Goal: Task Accomplishment & Management: Use online tool/utility

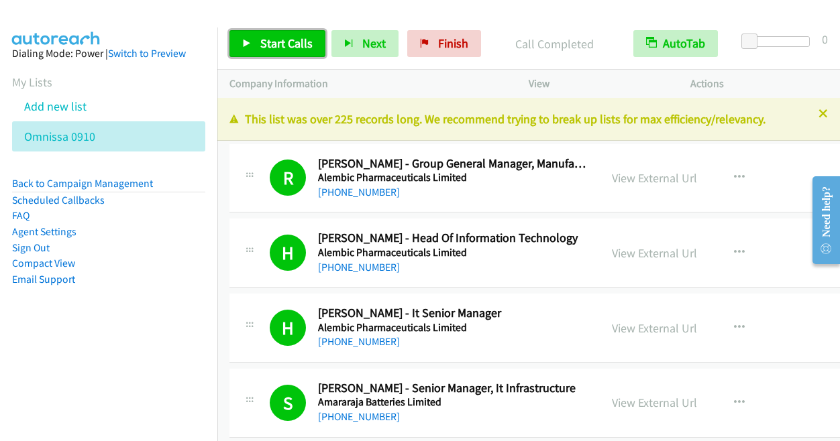
click at [270, 48] on span "Start Calls" at bounding box center [286, 43] width 52 height 15
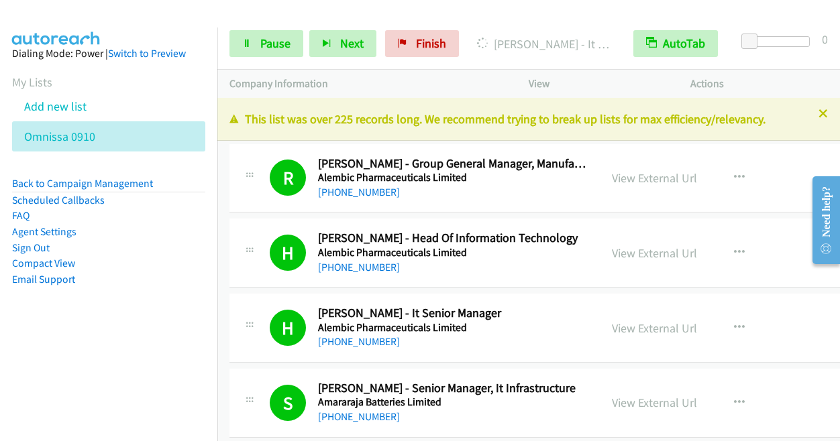
click at [574, 12] on div at bounding box center [413, 26] width 827 height 52
click at [262, 51] on link "Pause" at bounding box center [266, 43] width 74 height 27
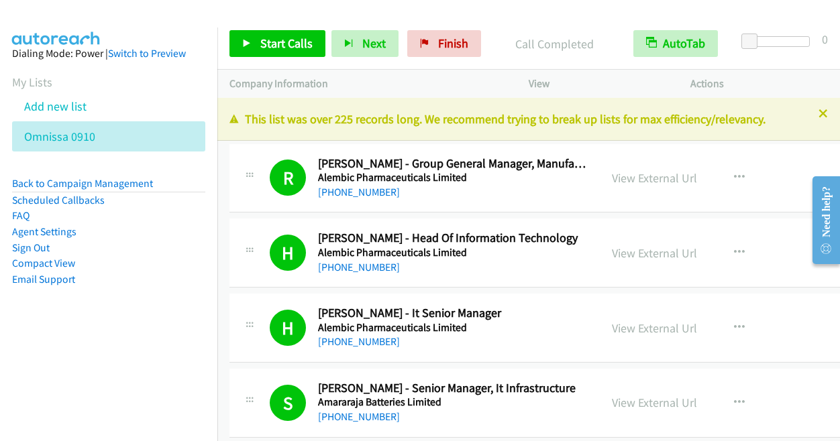
click at [550, 19] on div "Start Calls Pause Next Finish Call Completed AutoTab AutoTab 0" at bounding box center [528, 44] width 622 height 52
click at [290, 40] on span "Start Calls" at bounding box center [286, 43] width 52 height 15
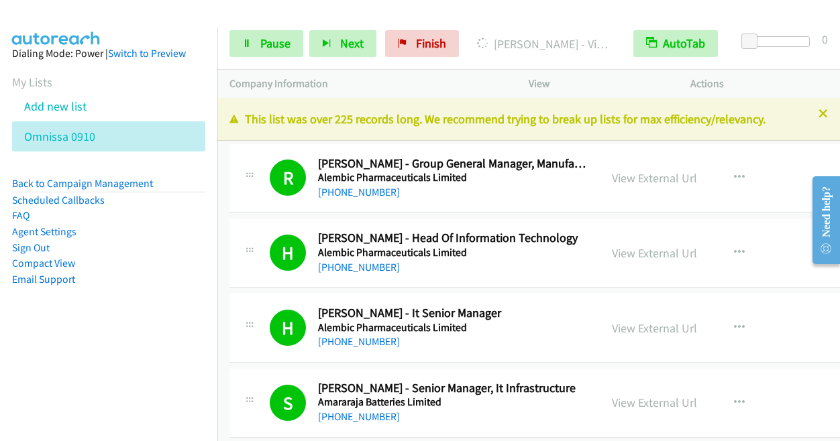
click at [574, 10] on div at bounding box center [413, 26] width 827 height 52
click at [270, 40] on span "Pause" at bounding box center [275, 43] width 30 height 15
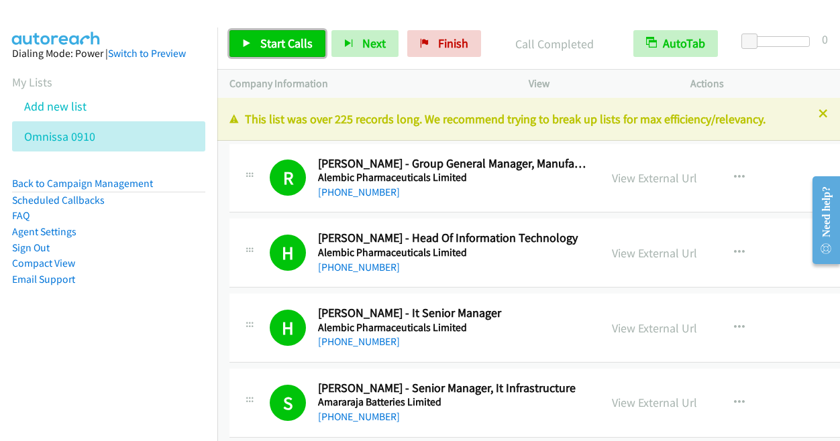
click at [263, 37] on span "Start Calls" at bounding box center [286, 43] width 52 height 15
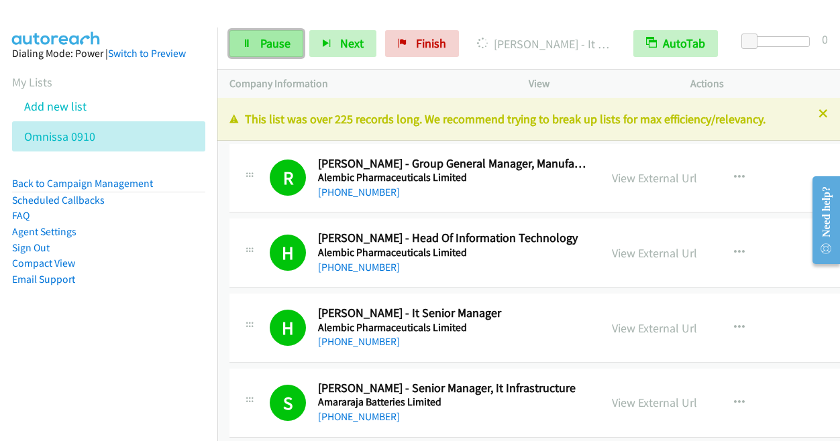
click at [263, 37] on span "Pause" at bounding box center [275, 43] width 30 height 15
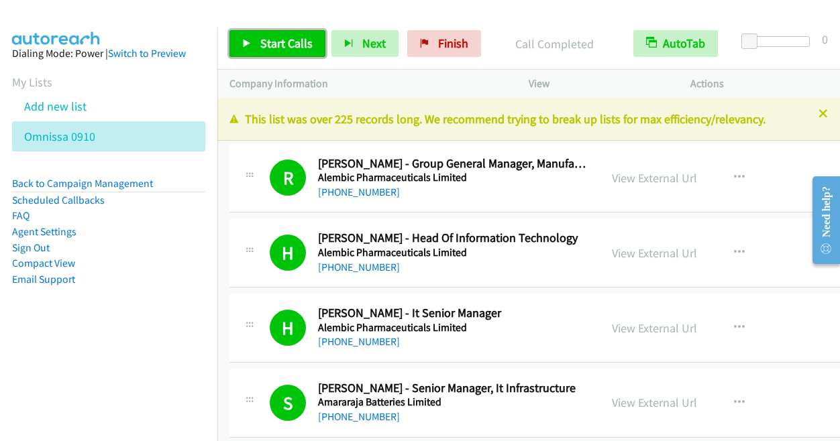
click at [273, 42] on span "Start Calls" at bounding box center [286, 43] width 52 height 15
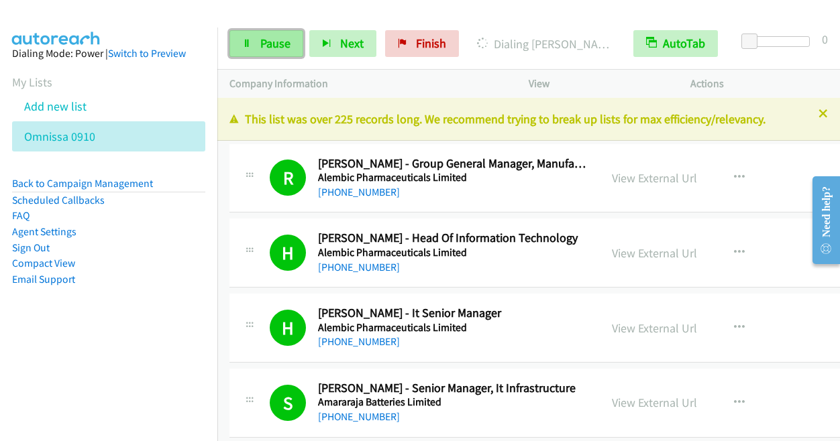
click at [255, 44] on link "Pause" at bounding box center [266, 43] width 74 height 27
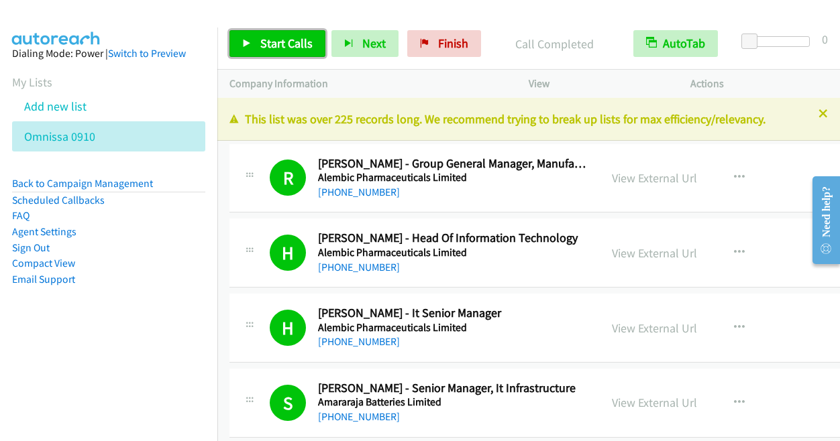
click at [266, 40] on span "Start Calls" at bounding box center [286, 43] width 52 height 15
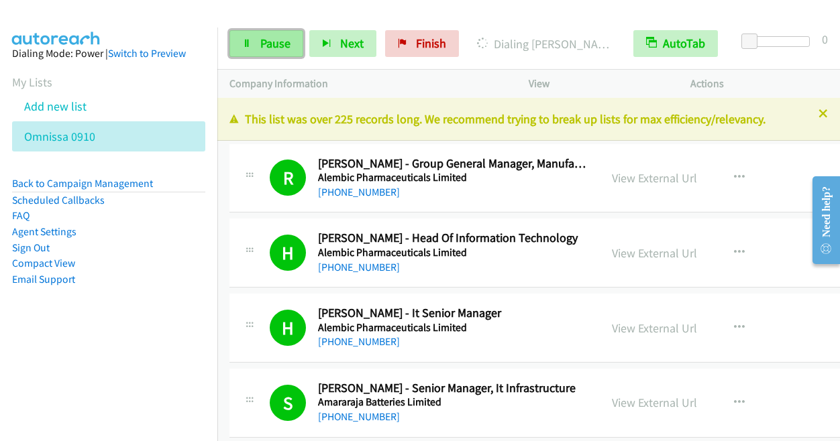
click at [260, 37] on span "Pause" at bounding box center [275, 43] width 30 height 15
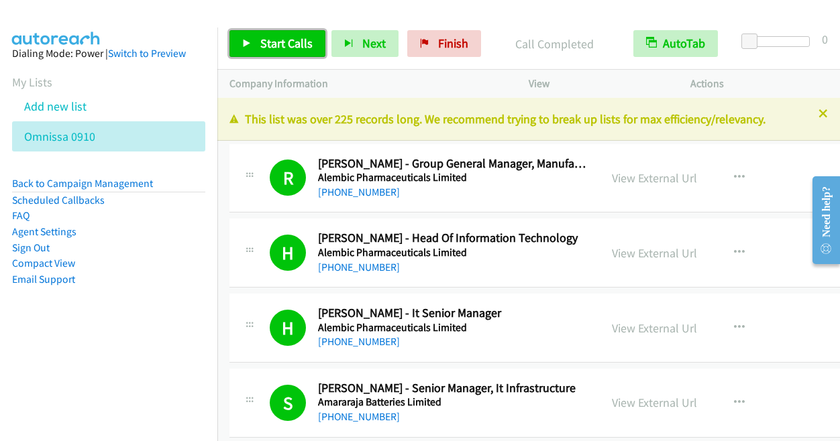
click at [298, 43] on span "Start Calls" at bounding box center [286, 43] width 52 height 15
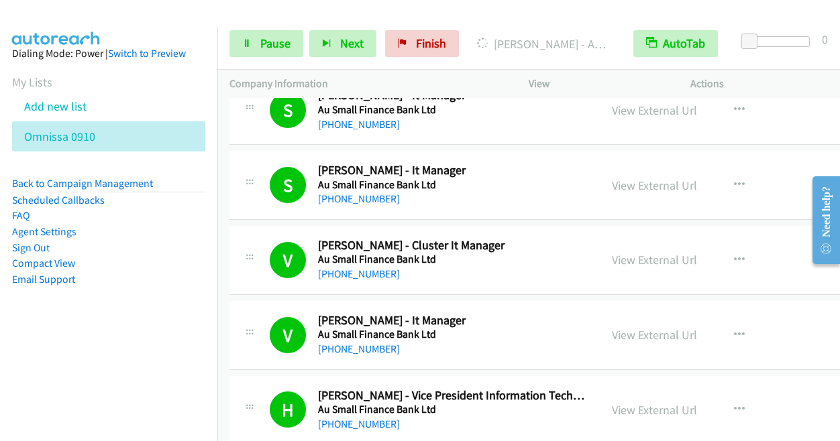
scroll to position [3355, 0]
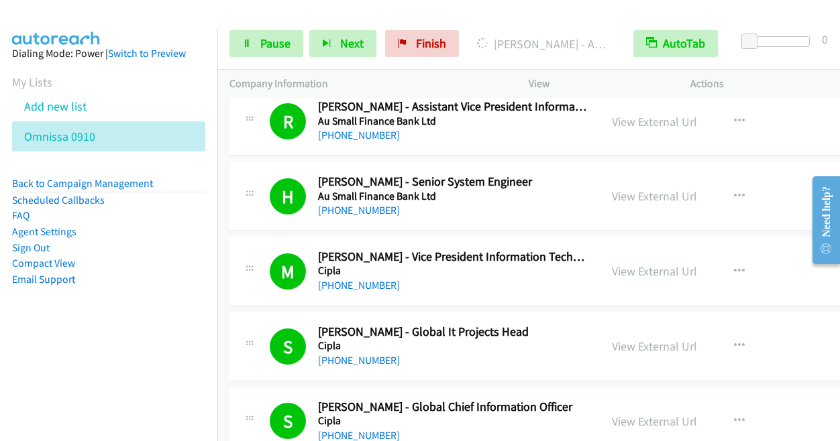
click at [281, 57] on div "Start Calls Pause Next Finish [PERSON_NAME] - Associate Director Quality It Sys…" at bounding box center [528, 44] width 622 height 52
click at [268, 45] on span "Pause" at bounding box center [275, 43] width 30 height 15
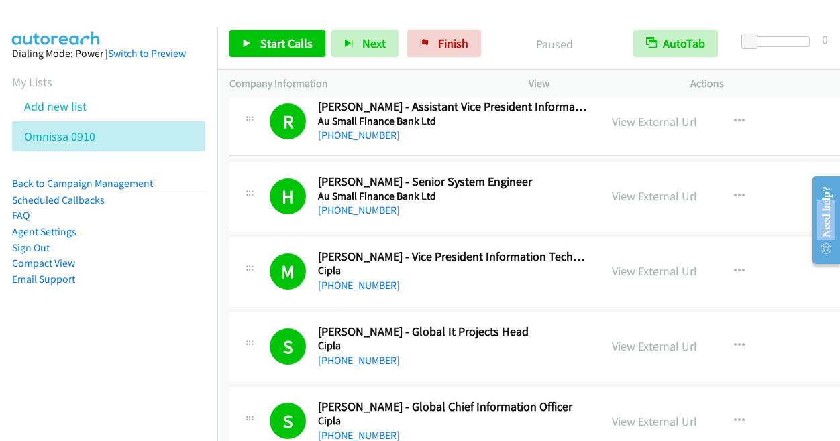
drag, startPoint x: 833, startPoint y: 168, endPoint x: 829, endPoint y: 197, distance: 29.8
click at [829, 167] on main "Need help? Resource Center AutoReach Help Help Get the help you need from our k…" at bounding box center [820, 167] width 38 height 0
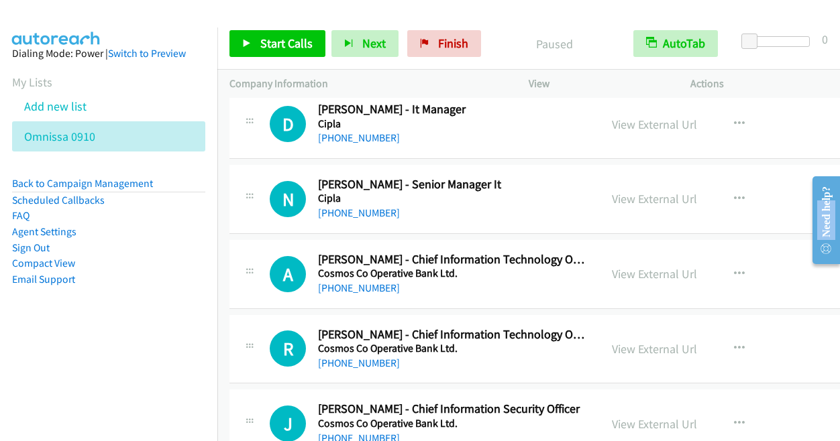
scroll to position [4984, 0]
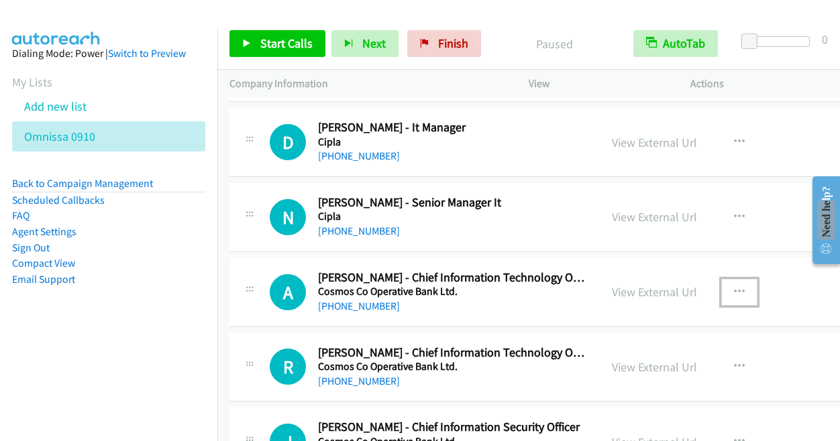
click at [740, 287] on icon "button" at bounding box center [739, 292] width 11 height 11
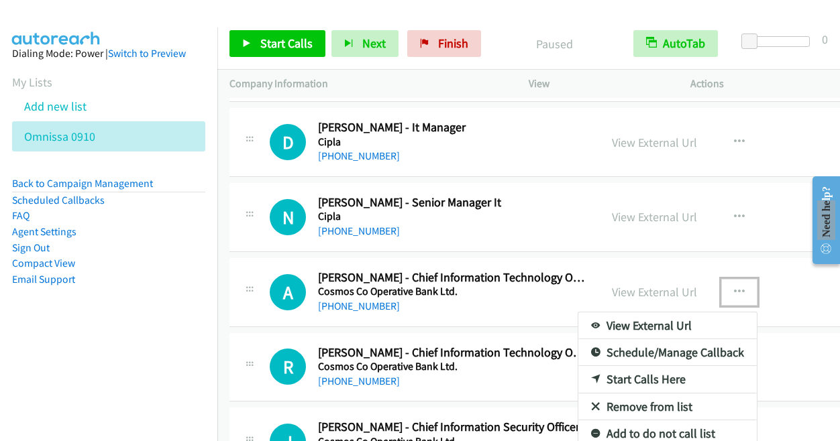
click at [618, 366] on link "Start Calls Here" at bounding box center [667, 379] width 178 height 27
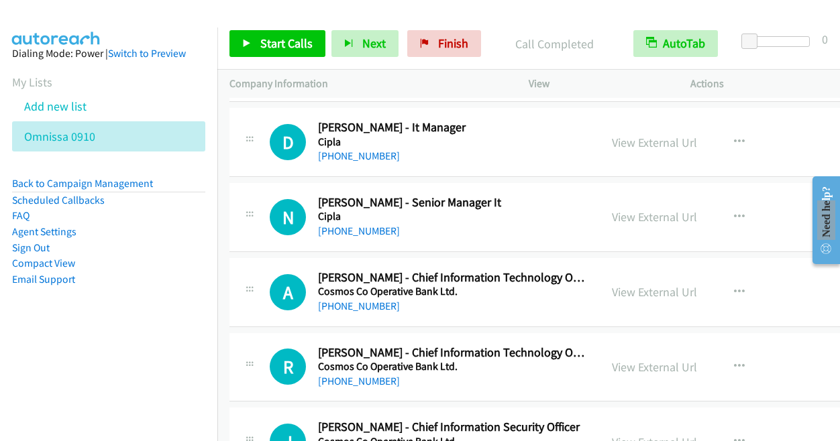
click at [566, 64] on div "Start Calls Pause Next Finish Call Completed AutoTab AutoTab 0" at bounding box center [528, 44] width 622 height 52
click at [276, 40] on span "Start Calls" at bounding box center [286, 43] width 52 height 15
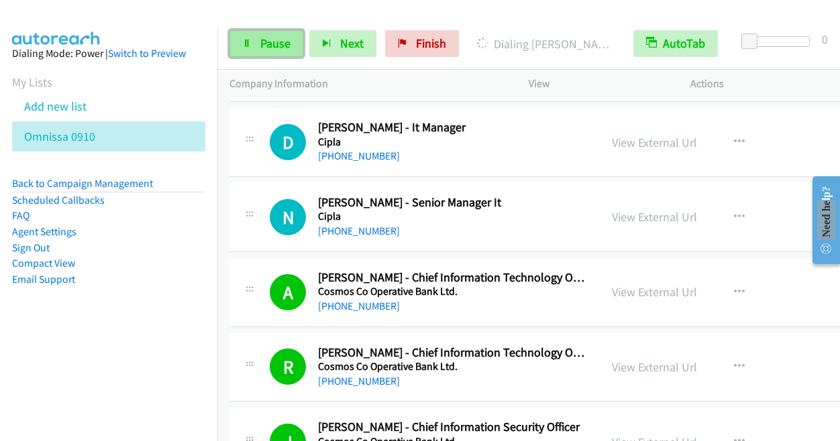
click at [271, 42] on span "Pause" at bounding box center [275, 43] width 30 height 15
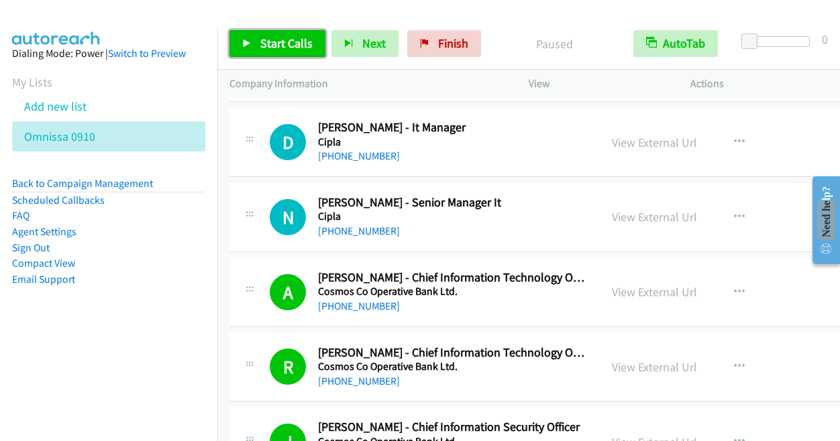
click at [276, 43] on span "Start Calls" at bounding box center [286, 43] width 52 height 15
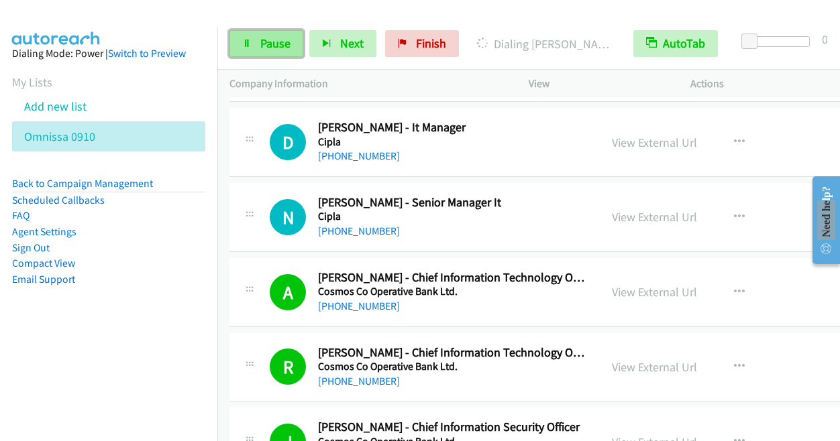
click at [280, 44] on span "Pause" at bounding box center [275, 43] width 30 height 15
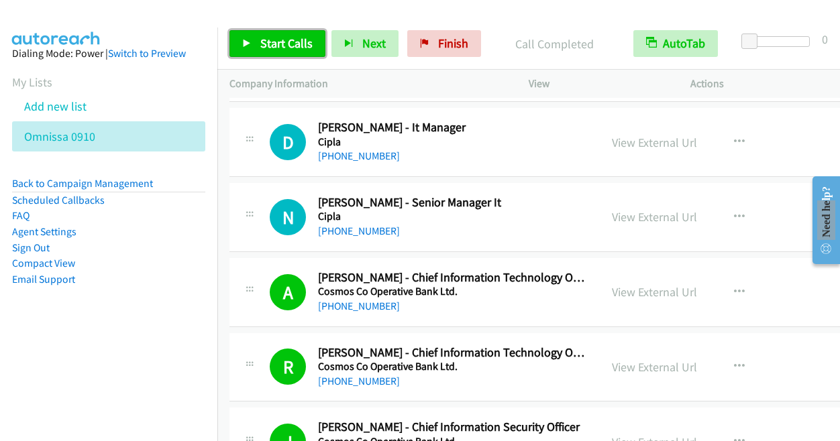
click at [266, 41] on span "Start Calls" at bounding box center [286, 43] width 52 height 15
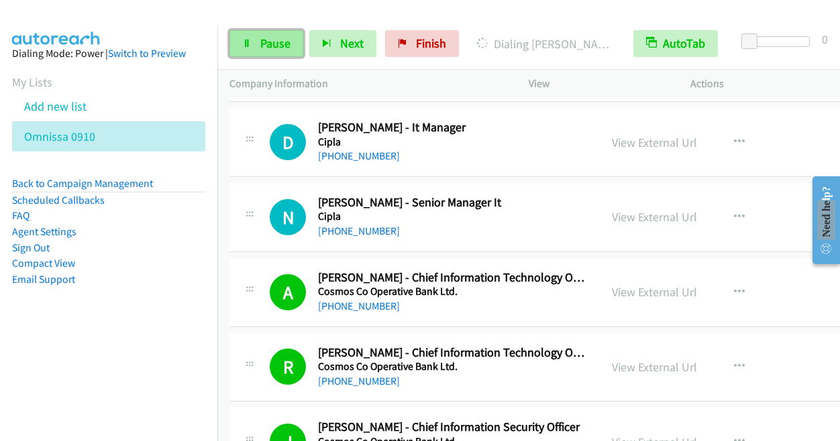
click at [260, 34] on link "Pause" at bounding box center [266, 43] width 74 height 27
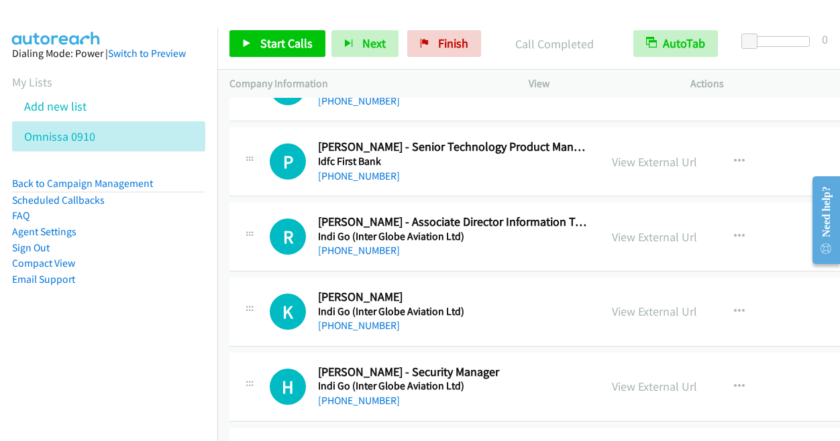
scroll to position [12917, 0]
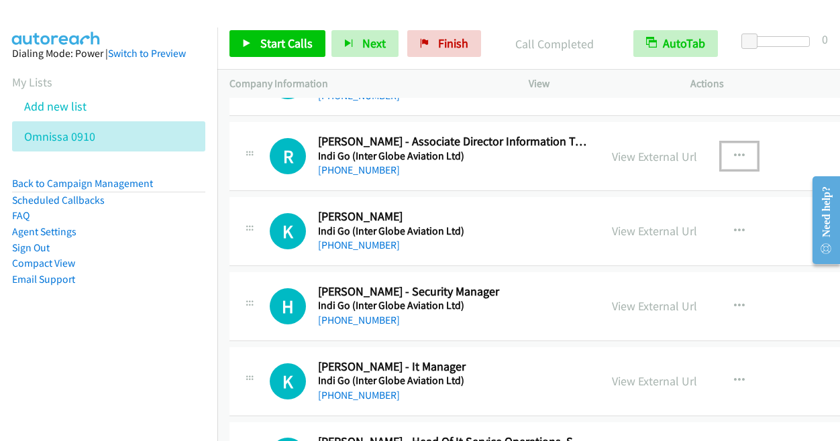
click at [735, 143] on button "button" at bounding box center [739, 156] width 36 height 27
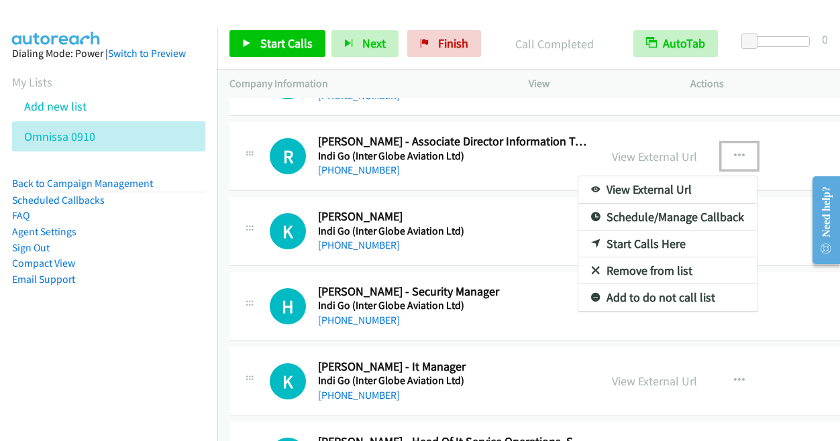
click at [625, 231] on link "Start Calls Here" at bounding box center [667, 244] width 178 height 27
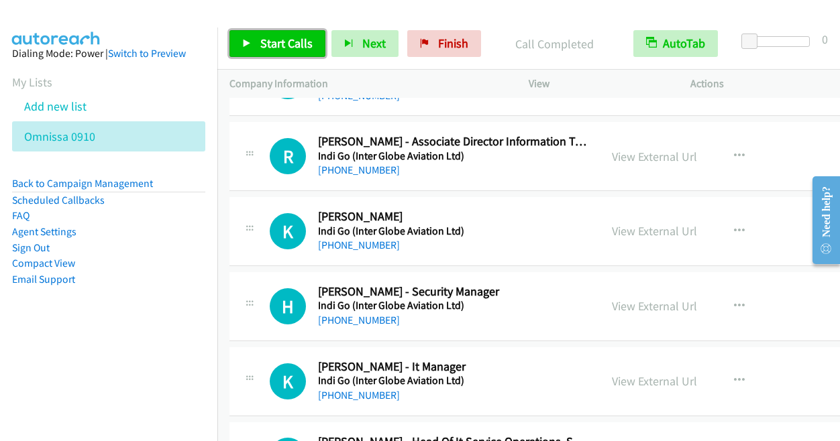
click at [290, 34] on link "Start Calls" at bounding box center [277, 43] width 96 height 27
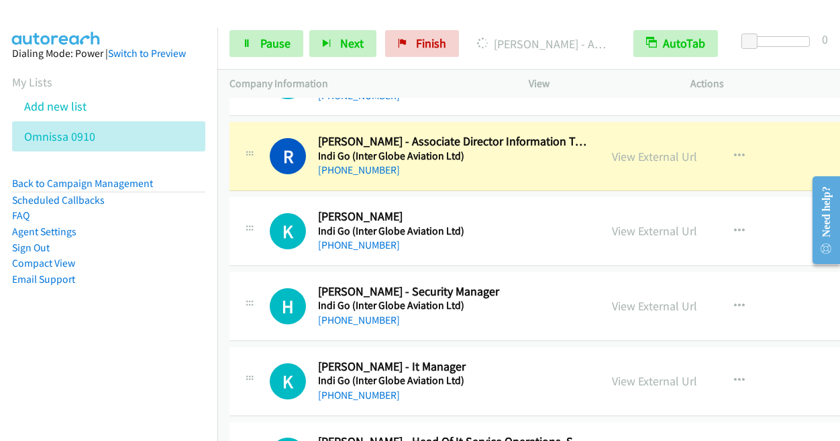
click at [609, 23] on div "Start Calls Pause Next Finish [PERSON_NAME] - Associate Director Information Te…" at bounding box center [528, 44] width 622 height 52
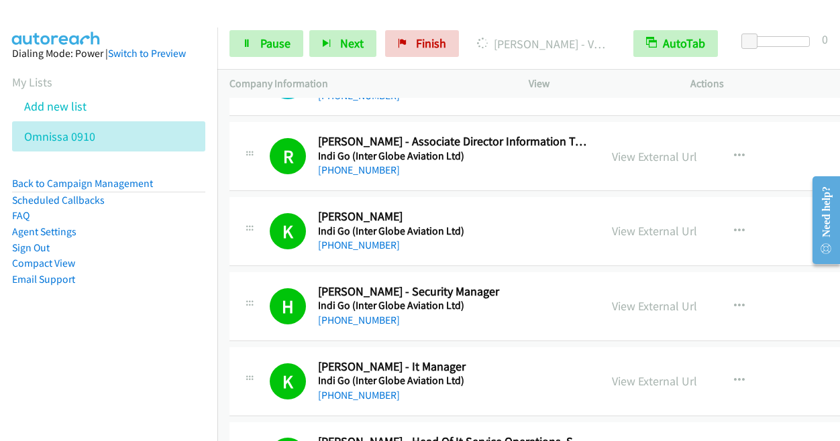
click at [540, 35] on p "[PERSON_NAME] - Vertical Head Business Technology Engineering @ Indi Go" at bounding box center [543, 44] width 132 height 18
click at [279, 38] on span "Pause" at bounding box center [275, 43] width 30 height 15
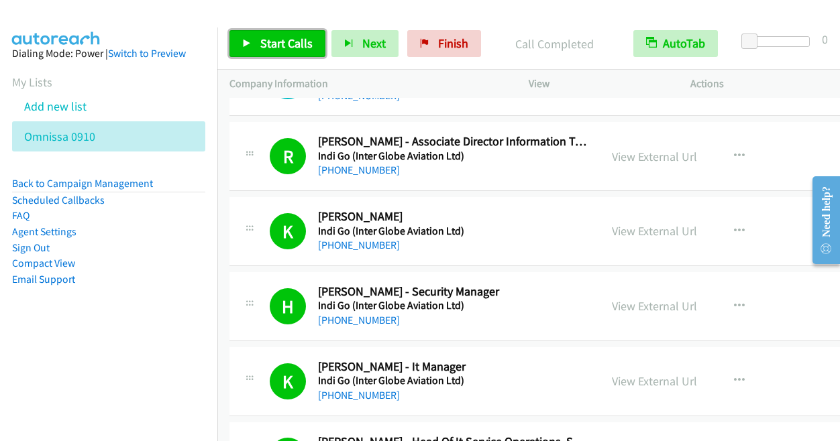
click at [268, 45] on span "Start Calls" at bounding box center [286, 43] width 52 height 15
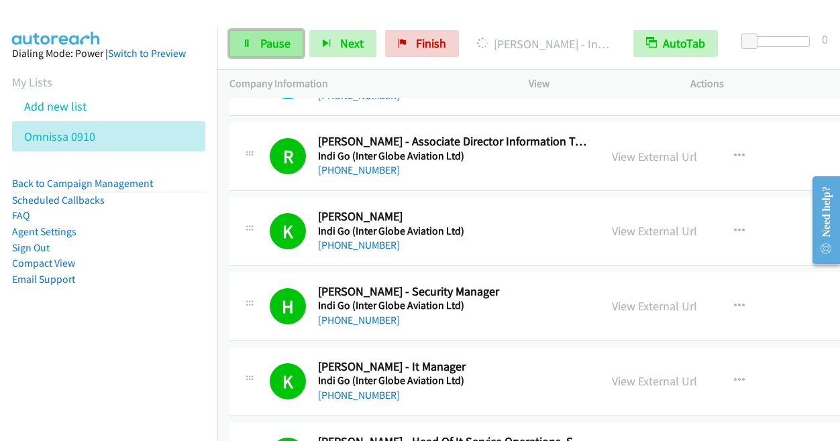
click at [258, 37] on link "Pause" at bounding box center [266, 43] width 74 height 27
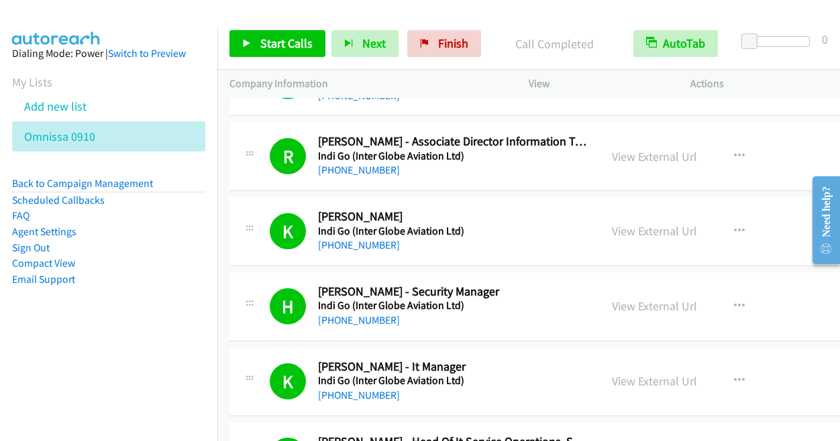
click at [298, 65] on div "Start Calls Pause Next Finish Call Completed AutoTab AutoTab 0" at bounding box center [528, 44] width 622 height 52
click at [294, 48] on span "Start Calls" at bounding box center [286, 43] width 52 height 15
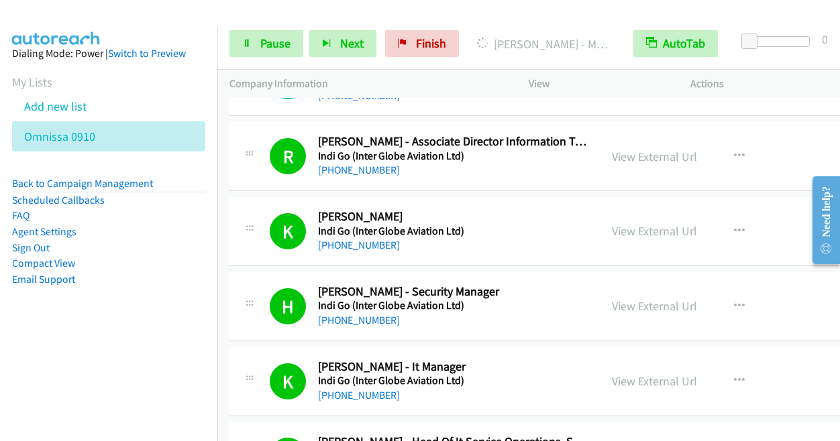
click at [530, 33] on div "[PERSON_NAME] - Manager, Information Security" at bounding box center [543, 43] width 156 height 27
click at [260, 41] on span "Pause" at bounding box center [275, 43] width 30 height 15
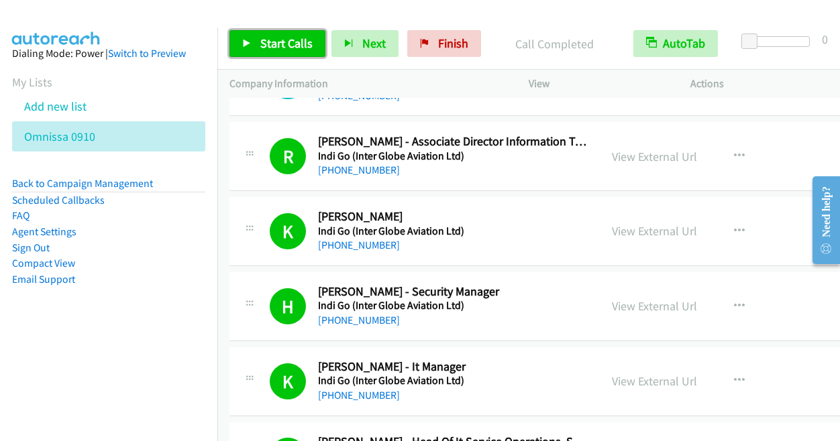
click at [260, 48] on span "Start Calls" at bounding box center [286, 43] width 52 height 15
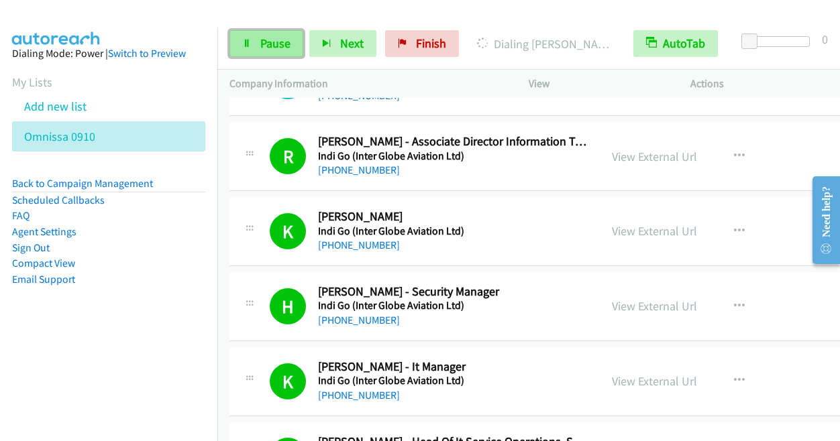
click at [263, 42] on span "Pause" at bounding box center [275, 43] width 30 height 15
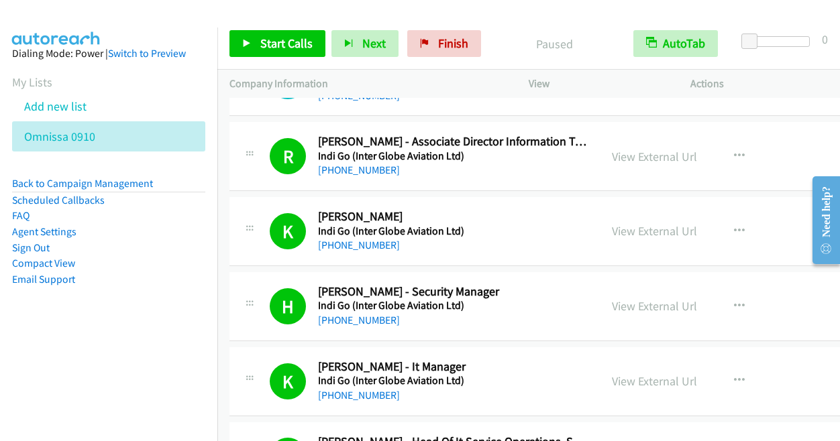
click at [325, 23] on div "Start Calls Pause Next Finish Paused AutoTab AutoTab 0" at bounding box center [528, 44] width 622 height 52
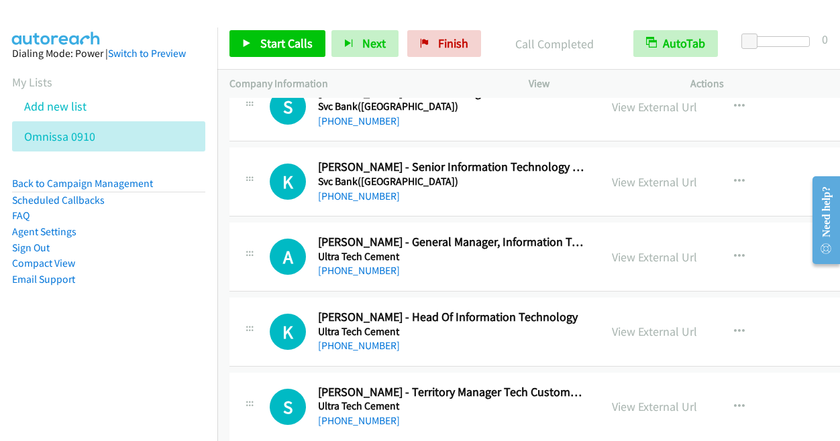
scroll to position [16050, 0]
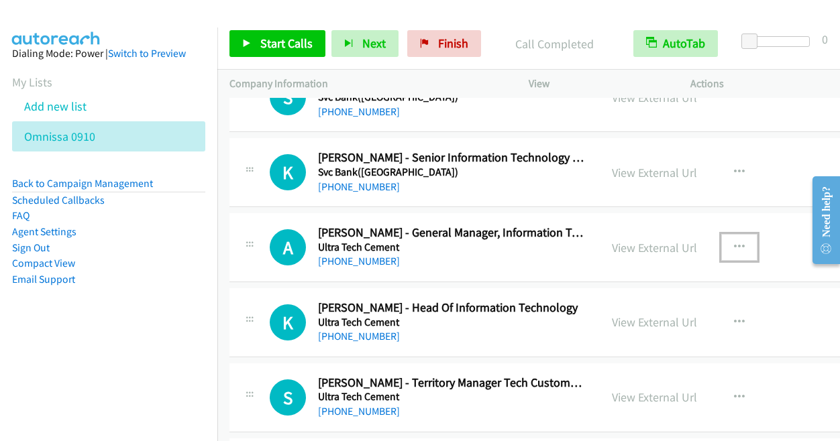
click at [740, 242] on icon "button" at bounding box center [739, 247] width 11 height 11
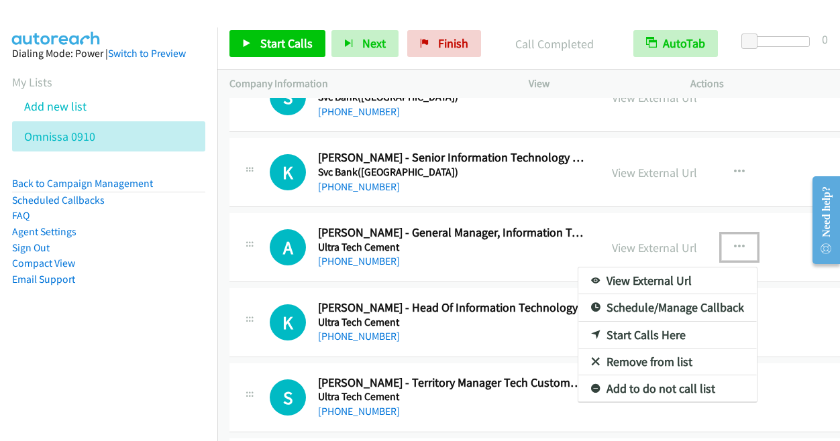
click at [628, 322] on link "Start Calls Here" at bounding box center [667, 335] width 178 height 27
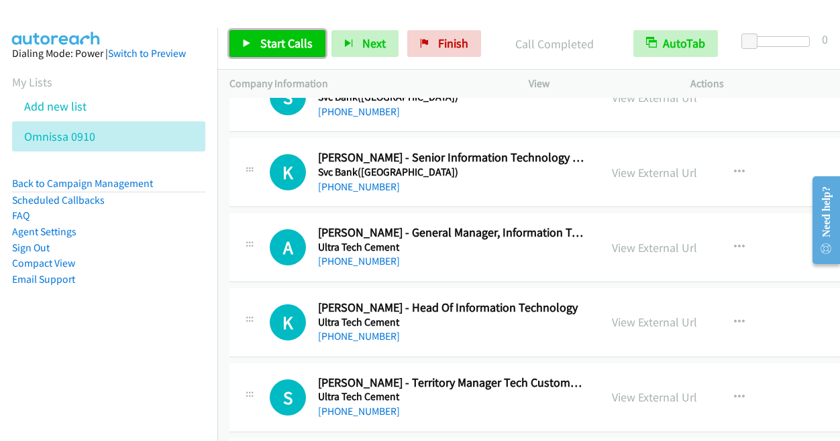
click at [257, 45] on link "Start Calls" at bounding box center [277, 43] width 96 height 27
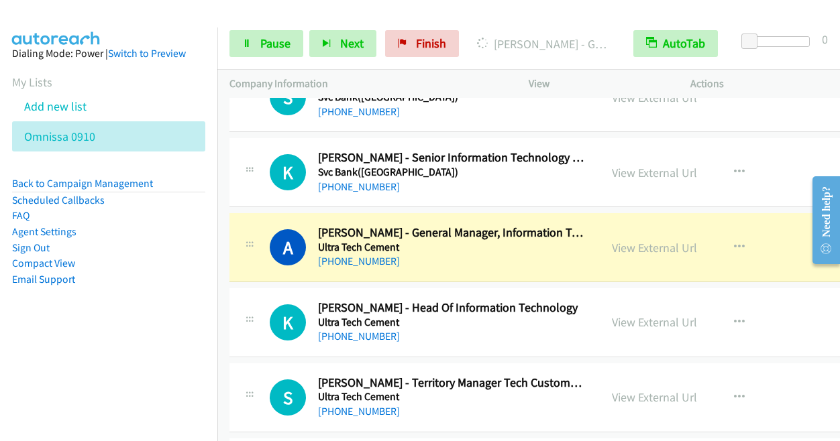
click at [554, 27] on div "Start Calls Pause Next Finish [PERSON_NAME] - General Manager, Information Tech…" at bounding box center [528, 44] width 622 height 52
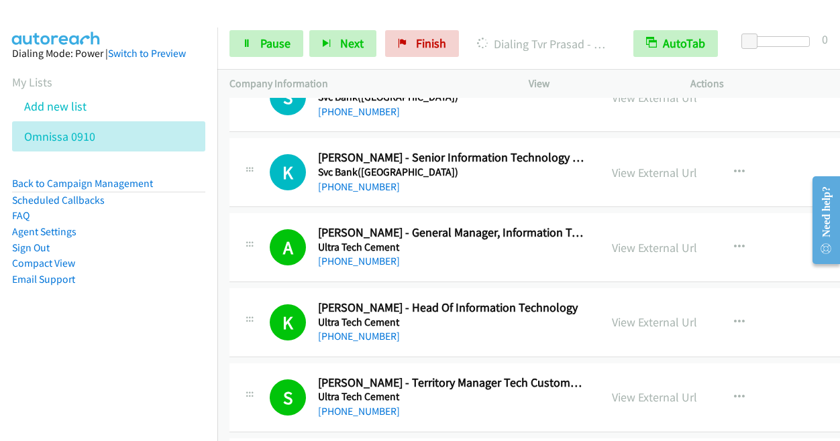
click at [573, 30] on div "Dialing Tvr Prasad - Senior General Manager It" at bounding box center [543, 43] width 156 height 27
click at [685, 17] on div at bounding box center [413, 26] width 827 height 52
click at [555, 26] on div "Start Calls Pause Next Finish [PERSON_NAME] - It Manager AutoTab AutoTab 0" at bounding box center [528, 44] width 622 height 52
click at [270, 38] on span "Pause" at bounding box center [275, 43] width 30 height 15
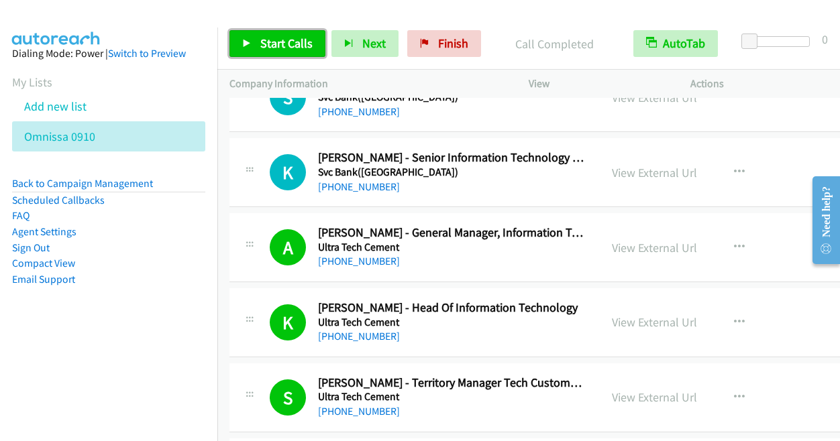
click at [270, 38] on span "Start Calls" at bounding box center [286, 43] width 52 height 15
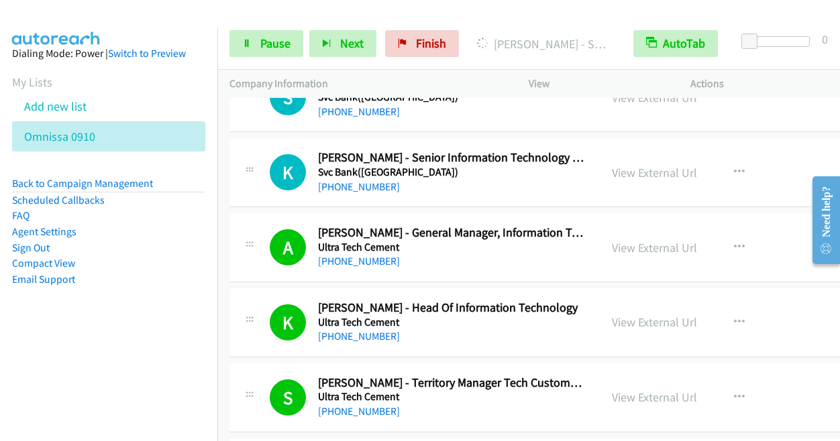
click at [549, 37] on p "[PERSON_NAME] - Sr Manager It" at bounding box center [543, 44] width 132 height 18
click at [563, 32] on div "[PERSON_NAME] - Information Technology Manager" at bounding box center [543, 43] width 156 height 27
click at [262, 47] on span "Pause" at bounding box center [275, 43] width 30 height 15
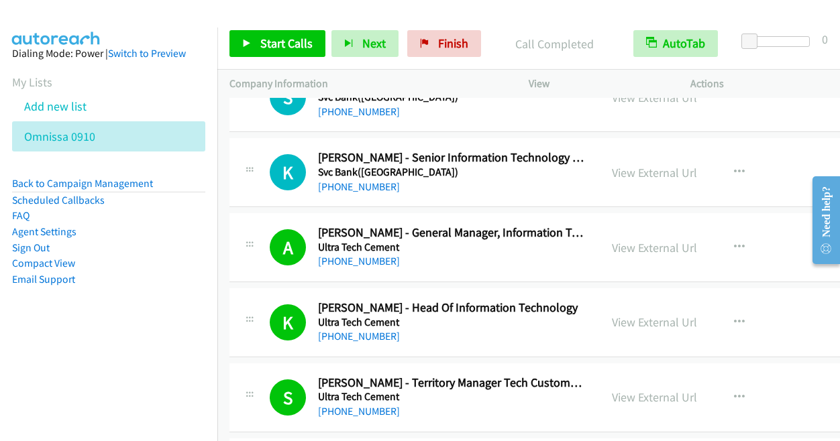
click at [585, 62] on div "Start Calls Pause Next Finish Call Completed AutoTab AutoTab 0" at bounding box center [528, 44] width 622 height 52
click at [250, 56] on link "Start Calls" at bounding box center [277, 43] width 96 height 27
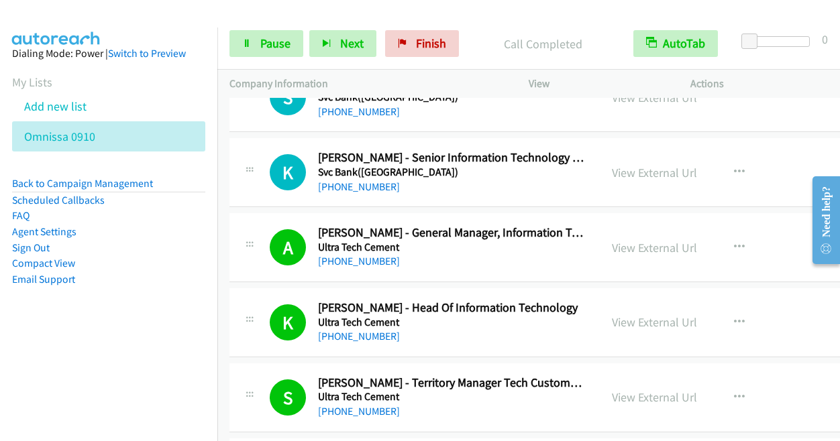
click at [722, 18] on div "Start Calls Pause Next Finish Call Completed AutoTab AutoTab 0" at bounding box center [528, 44] width 622 height 52
click at [698, 11] on div at bounding box center [413, 26] width 827 height 52
click at [257, 40] on link "Pause" at bounding box center [266, 43] width 74 height 27
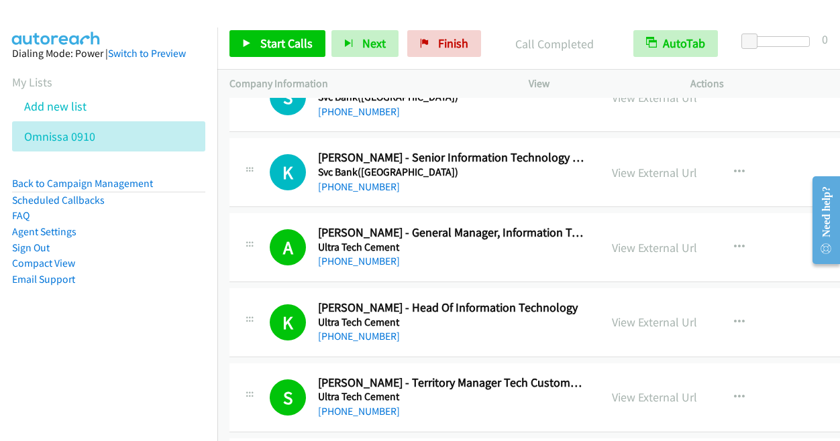
click at [699, 11] on div at bounding box center [413, 26] width 827 height 52
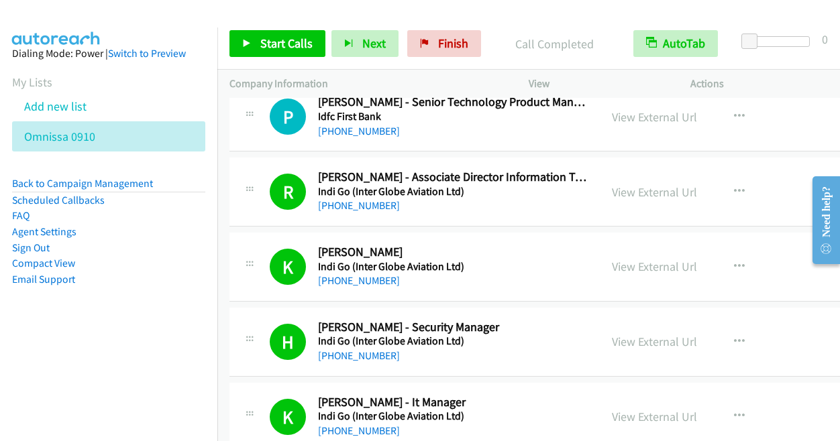
scroll to position [12813, 0]
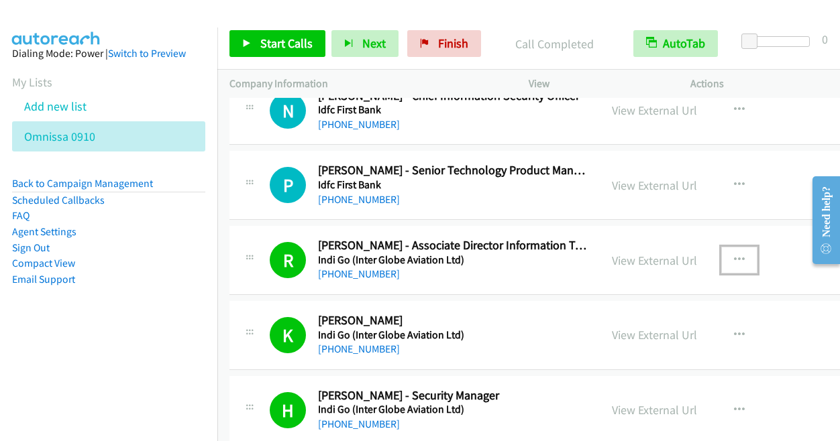
click at [738, 255] on icon "button" at bounding box center [739, 260] width 11 height 11
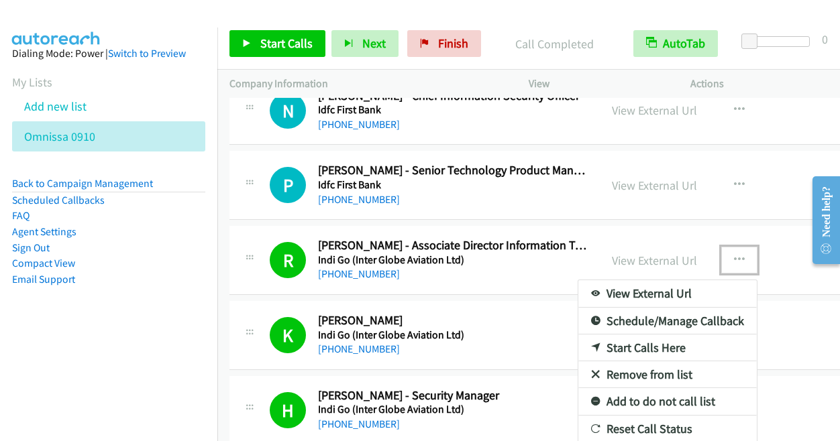
click at [627, 335] on link "Start Calls Here" at bounding box center [667, 348] width 178 height 27
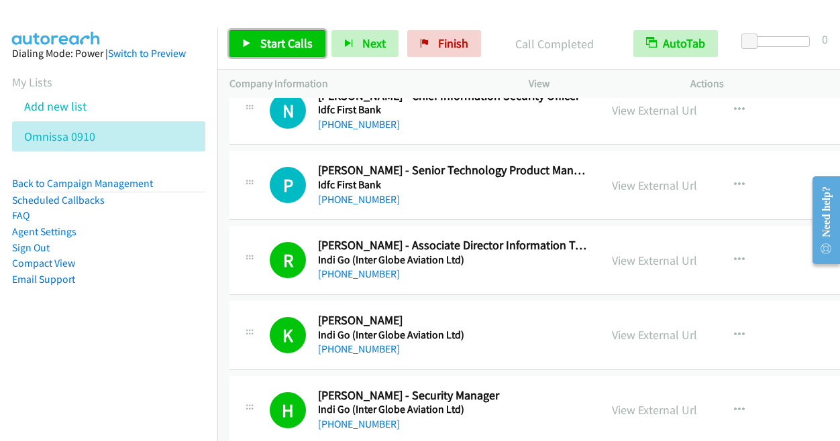
click at [294, 42] on span "Start Calls" at bounding box center [286, 43] width 52 height 15
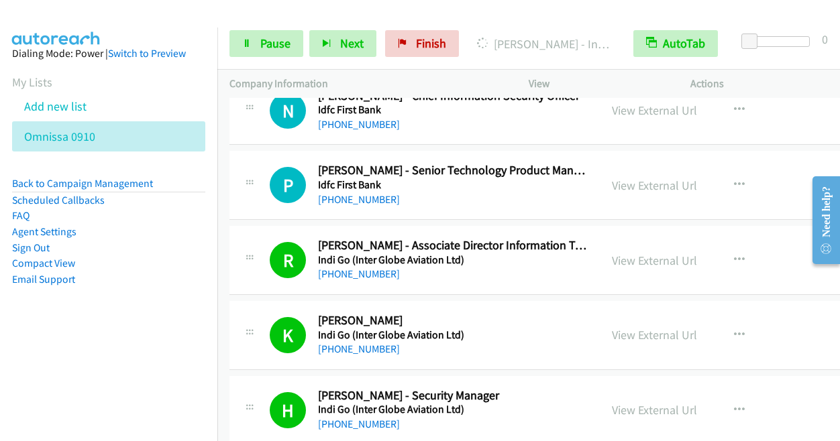
click at [526, 26] on div "Start Calls Pause Next Finish [PERSON_NAME] - Information Technology Manager Au…" at bounding box center [528, 44] width 622 height 52
click at [275, 42] on span "Pause" at bounding box center [275, 43] width 30 height 15
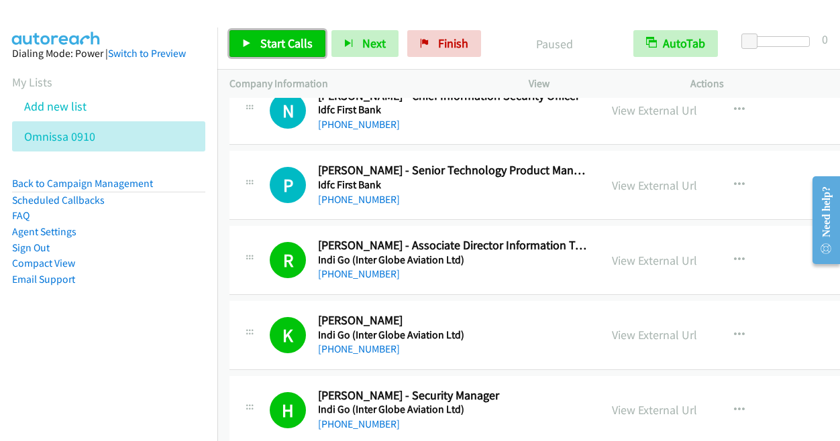
click at [262, 39] on span "Start Calls" at bounding box center [286, 43] width 52 height 15
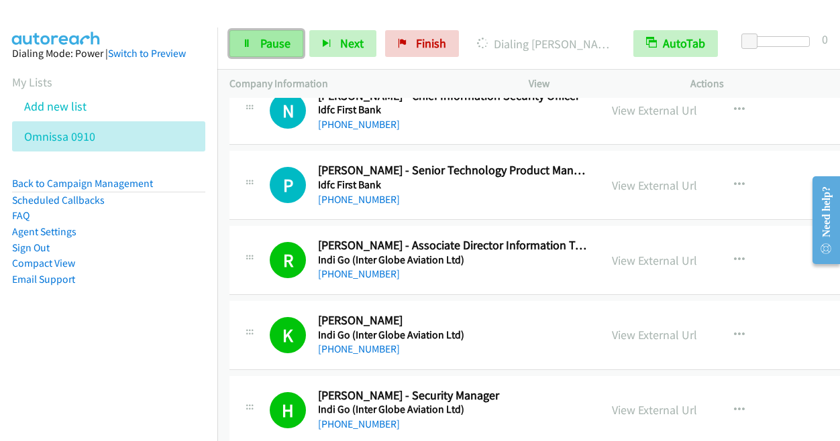
click at [269, 42] on span "Pause" at bounding box center [275, 43] width 30 height 15
